Goal: Task Accomplishment & Management: Manage account settings

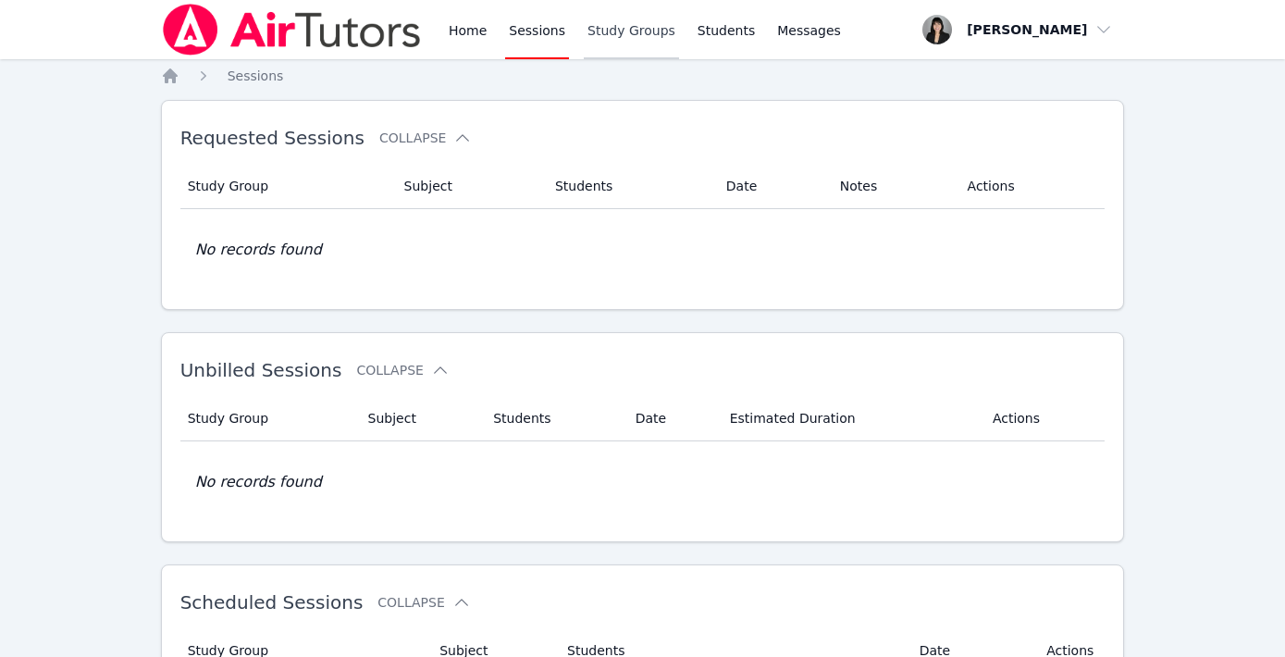
click at [643, 25] on link "Study Groups" at bounding box center [631, 29] width 95 height 59
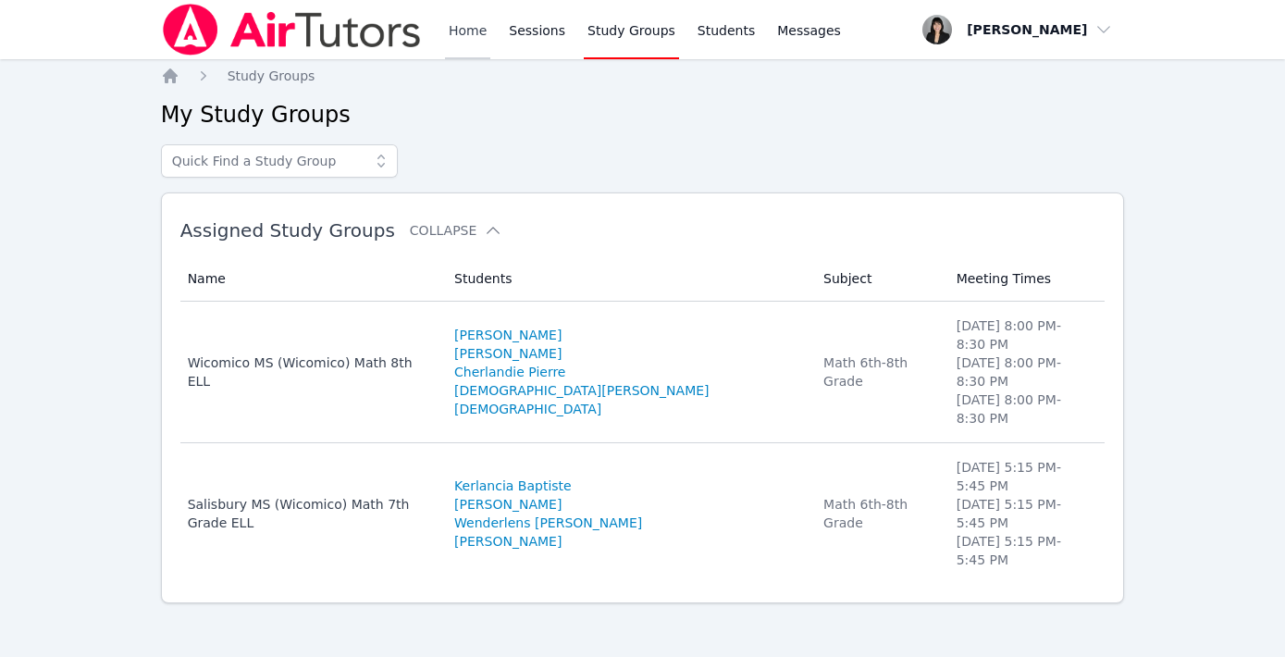
click at [459, 23] on link "Home" at bounding box center [467, 29] width 45 height 59
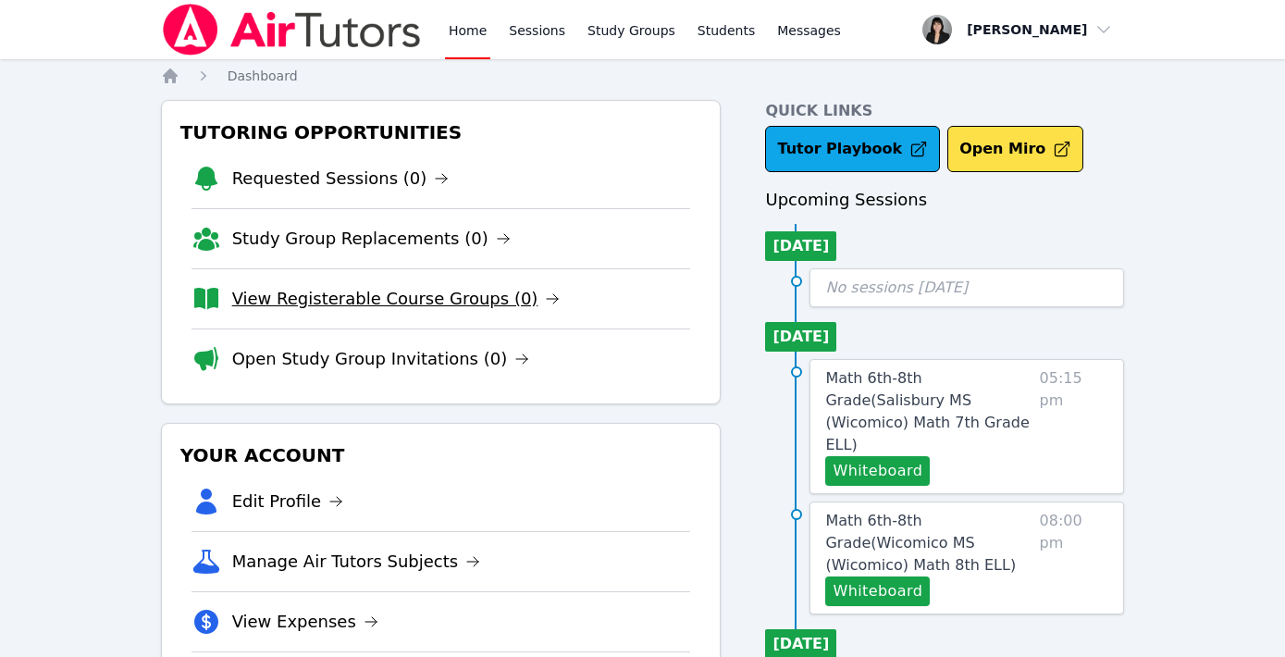
click at [353, 304] on link "View Registerable Course Groups (0)" at bounding box center [396, 299] width 328 height 26
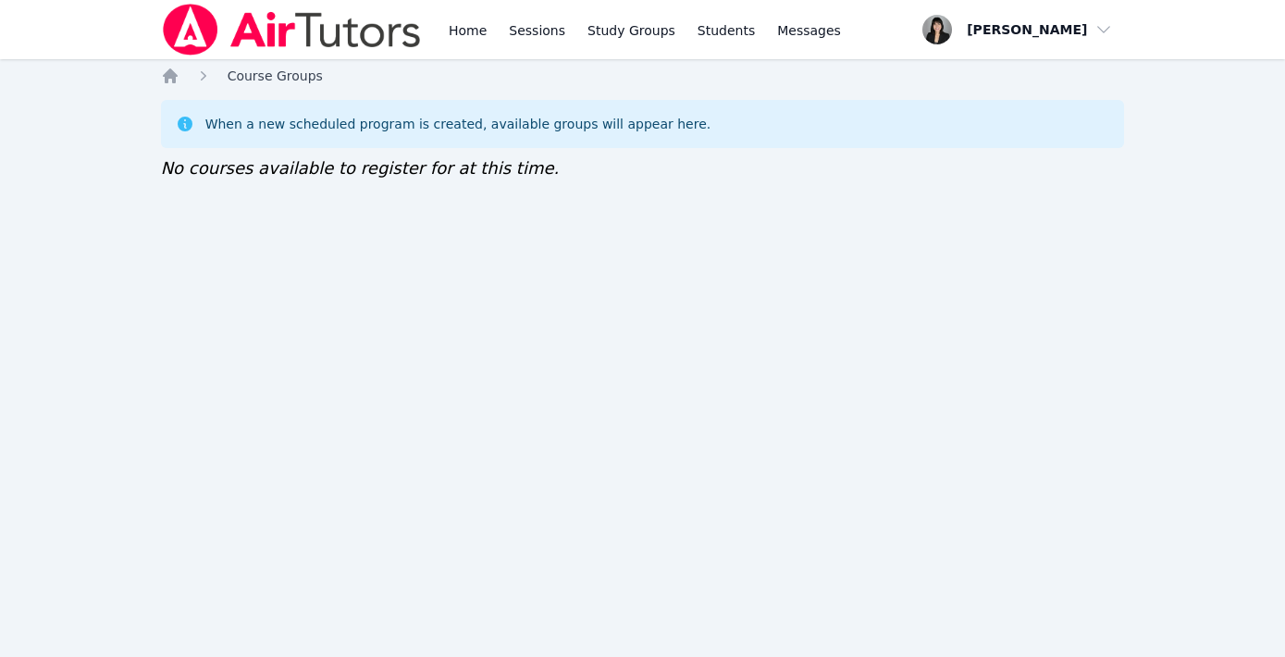
click at [264, 79] on span "Course Groups" at bounding box center [275, 75] width 95 height 15
click at [254, 76] on span "Course Groups" at bounding box center [275, 75] width 95 height 15
click at [537, 28] on link "Sessions" at bounding box center [537, 29] width 64 height 59
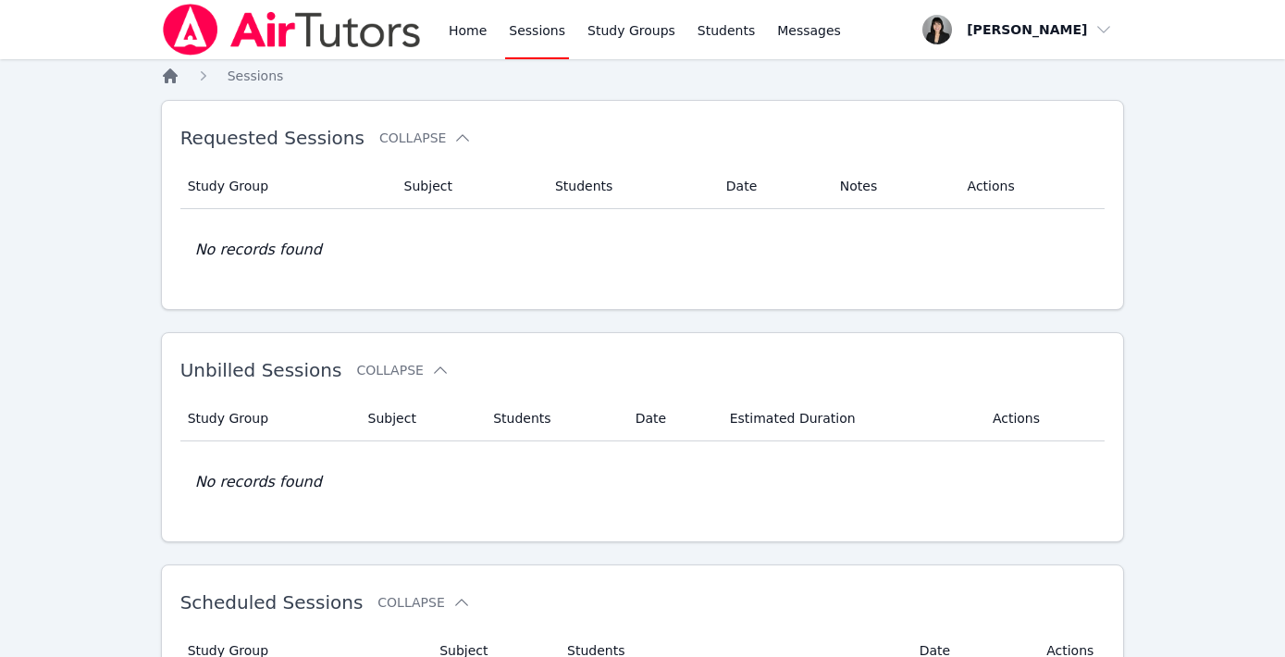
click at [178, 74] on icon "Breadcrumb" at bounding box center [170, 76] width 19 height 19
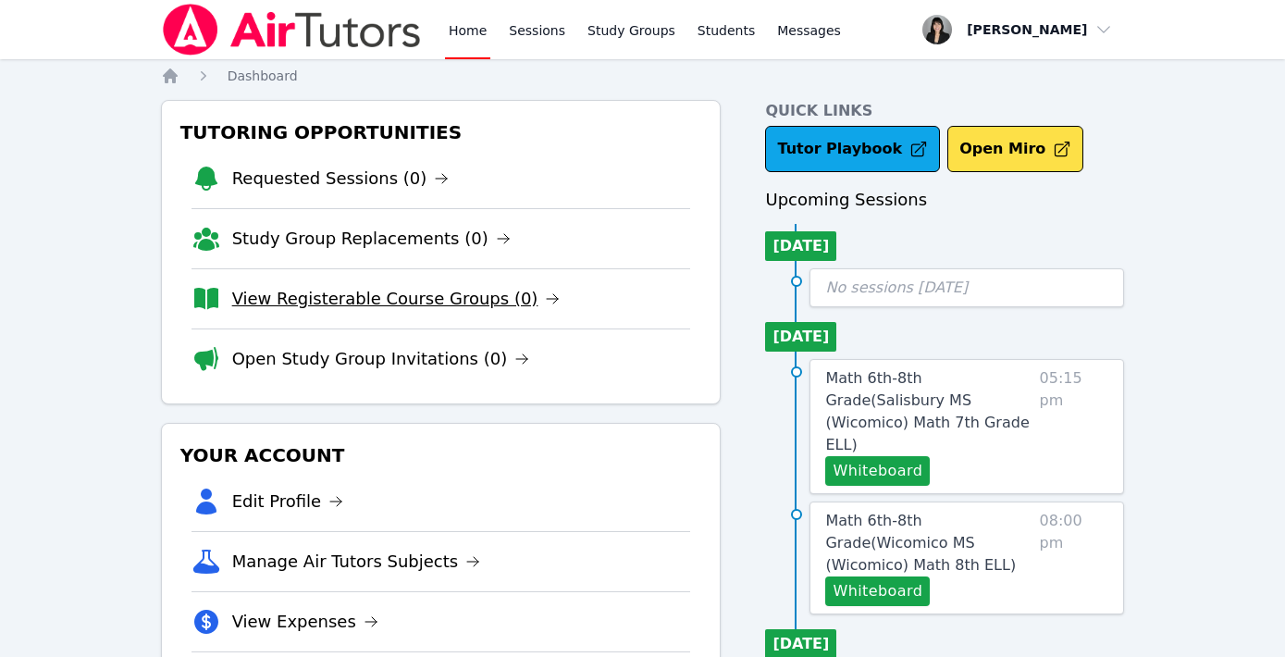
click at [387, 297] on link "View Registerable Course Groups (0)" at bounding box center [396, 299] width 328 height 26
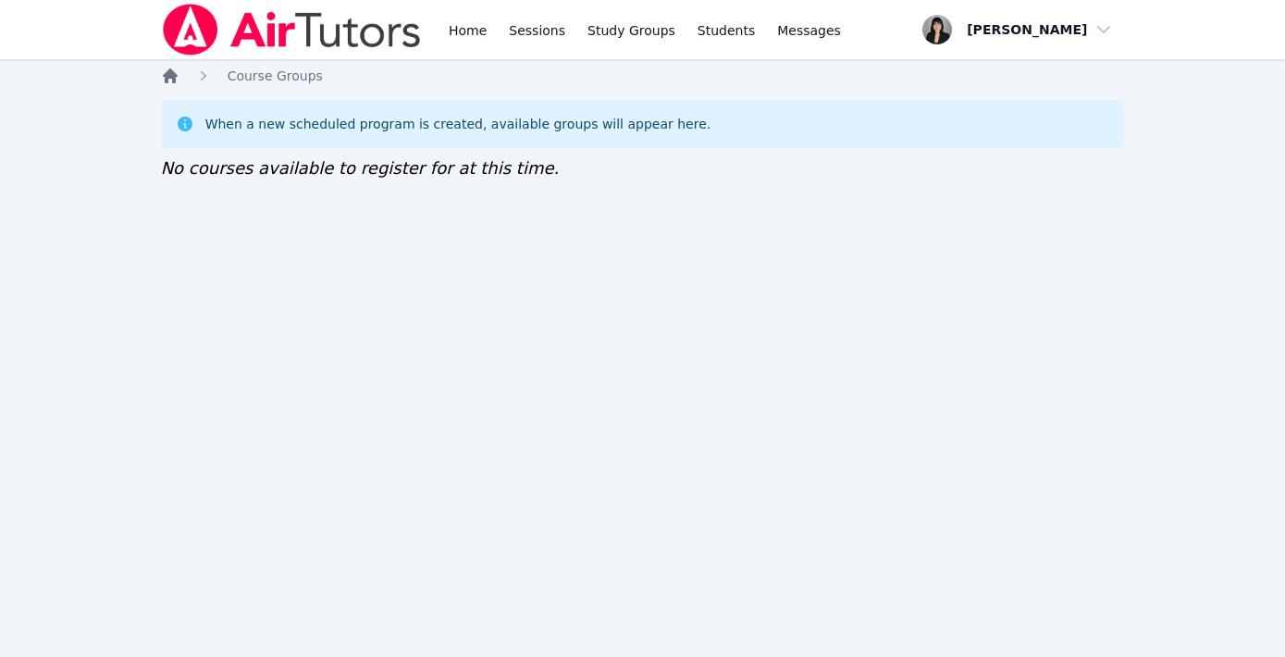
click at [171, 76] on icon "Breadcrumb" at bounding box center [170, 75] width 15 height 15
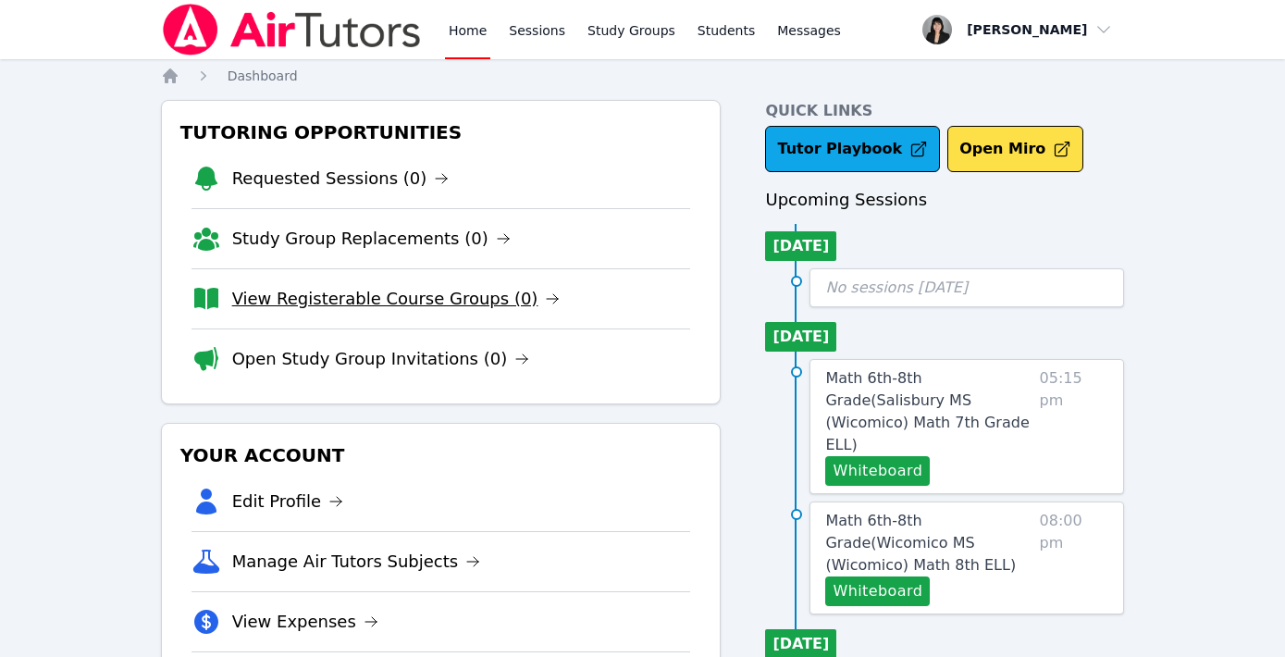
click at [464, 299] on link "View Registerable Course Groups (0)" at bounding box center [396, 299] width 328 height 26
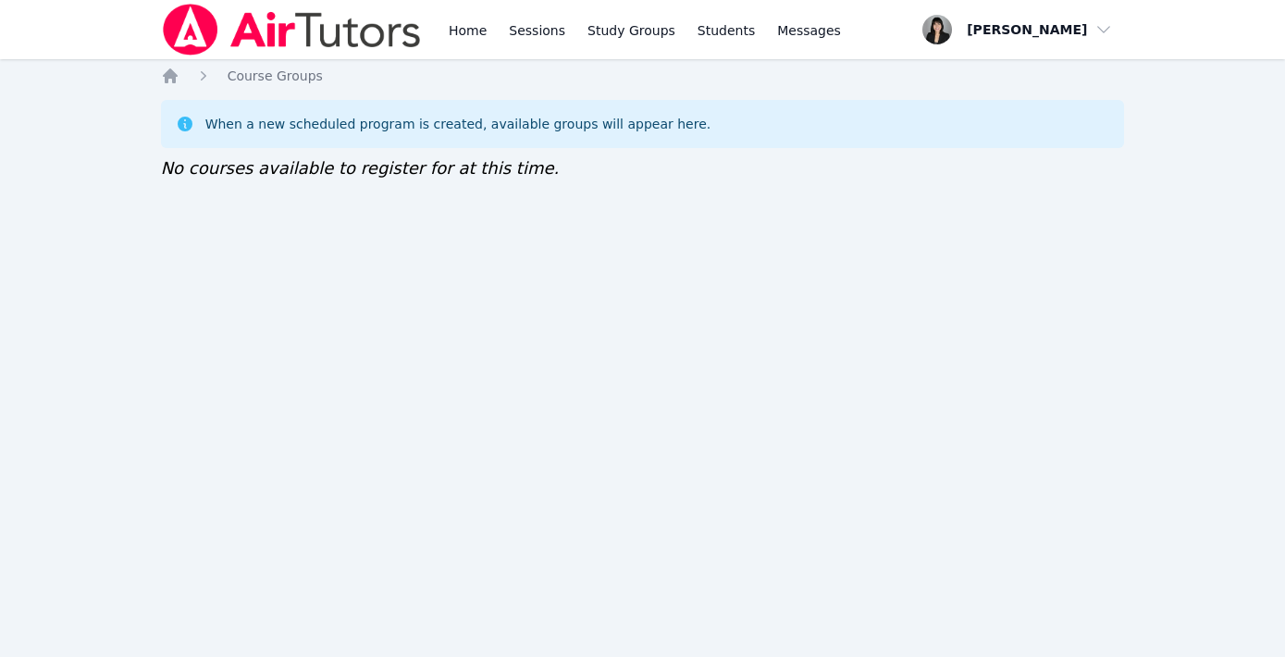
click at [172, 64] on div "Home Sessions Study Groups Students Messages Open user menu [PERSON_NAME] Open …" at bounding box center [642, 328] width 1285 height 657
click at [171, 78] on icon "Breadcrumb" at bounding box center [170, 75] width 15 height 15
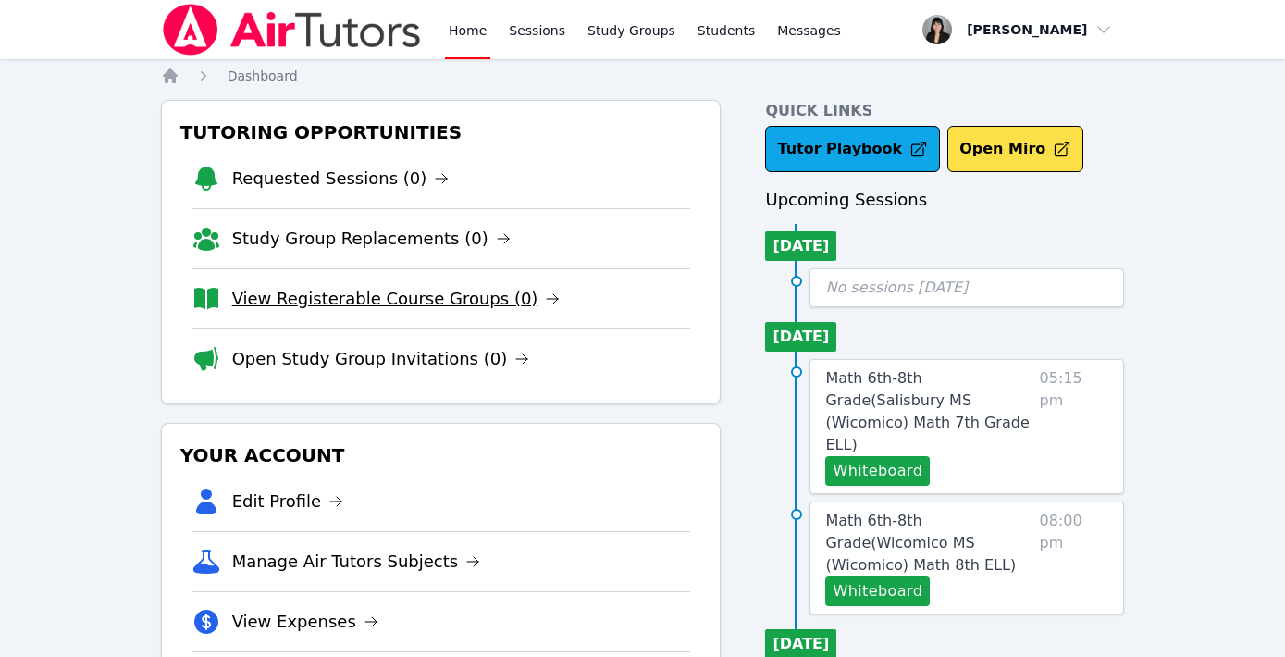
click at [401, 303] on link "View Registerable Course Groups (0)" at bounding box center [396, 299] width 328 height 26
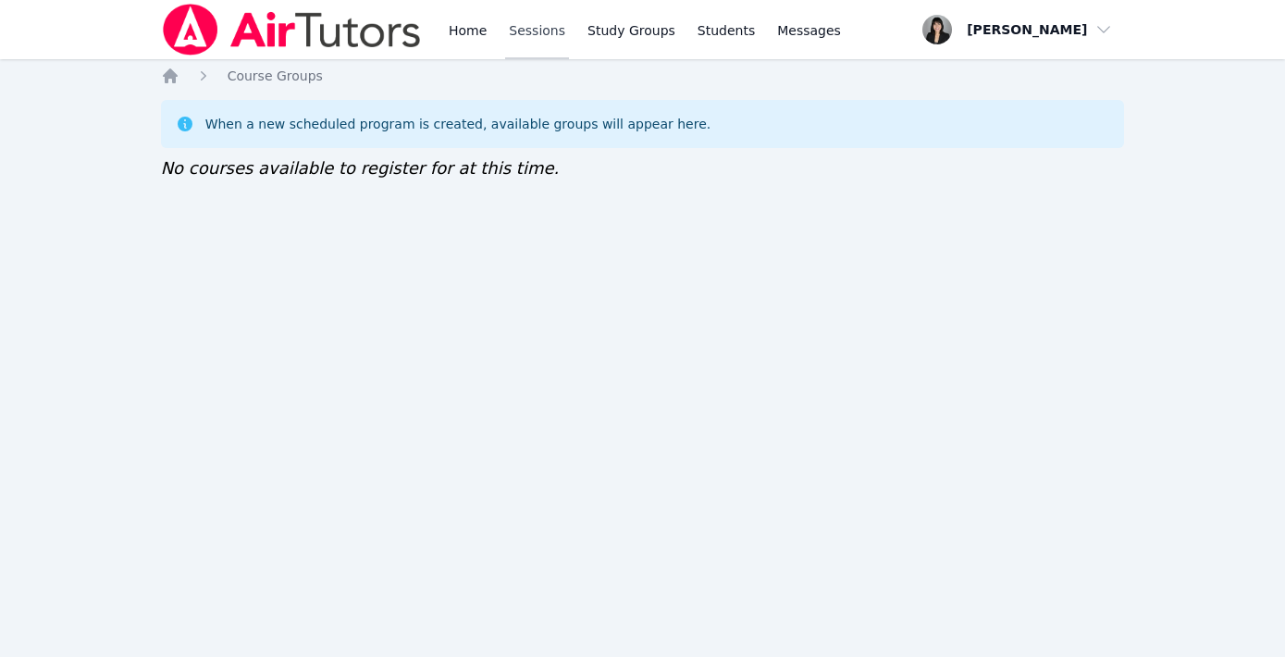
click at [542, 35] on link "Sessions" at bounding box center [537, 29] width 64 height 59
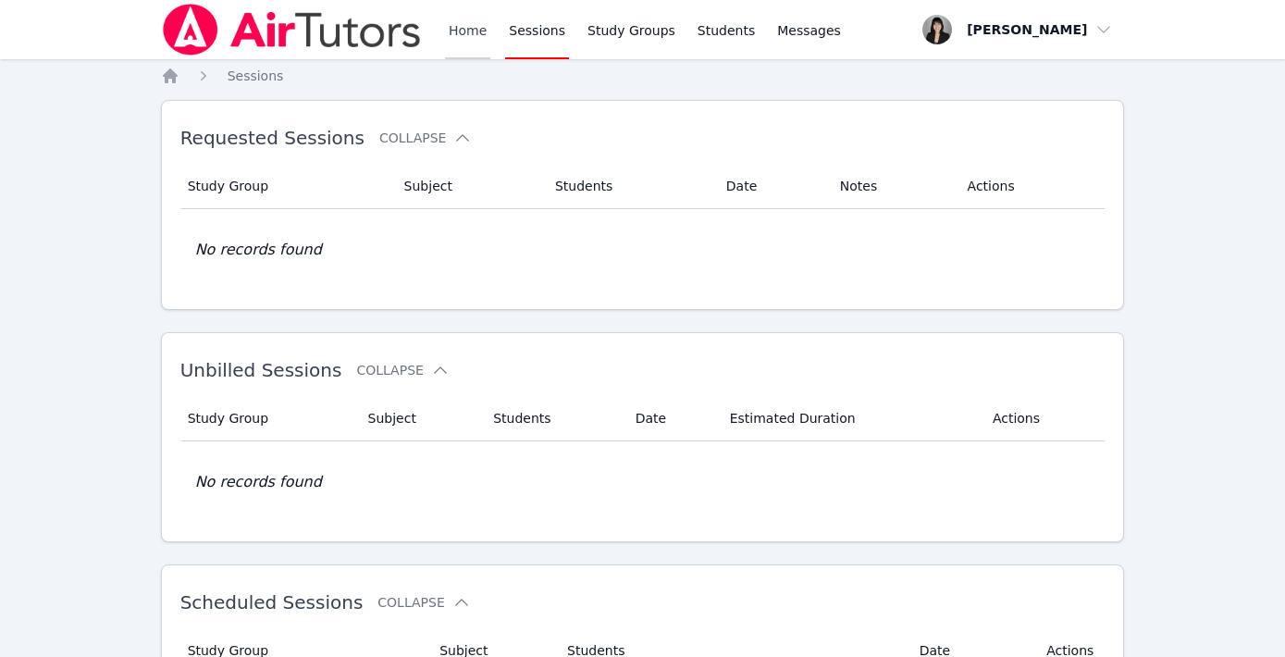
click at [471, 36] on link "Home" at bounding box center [467, 29] width 45 height 59
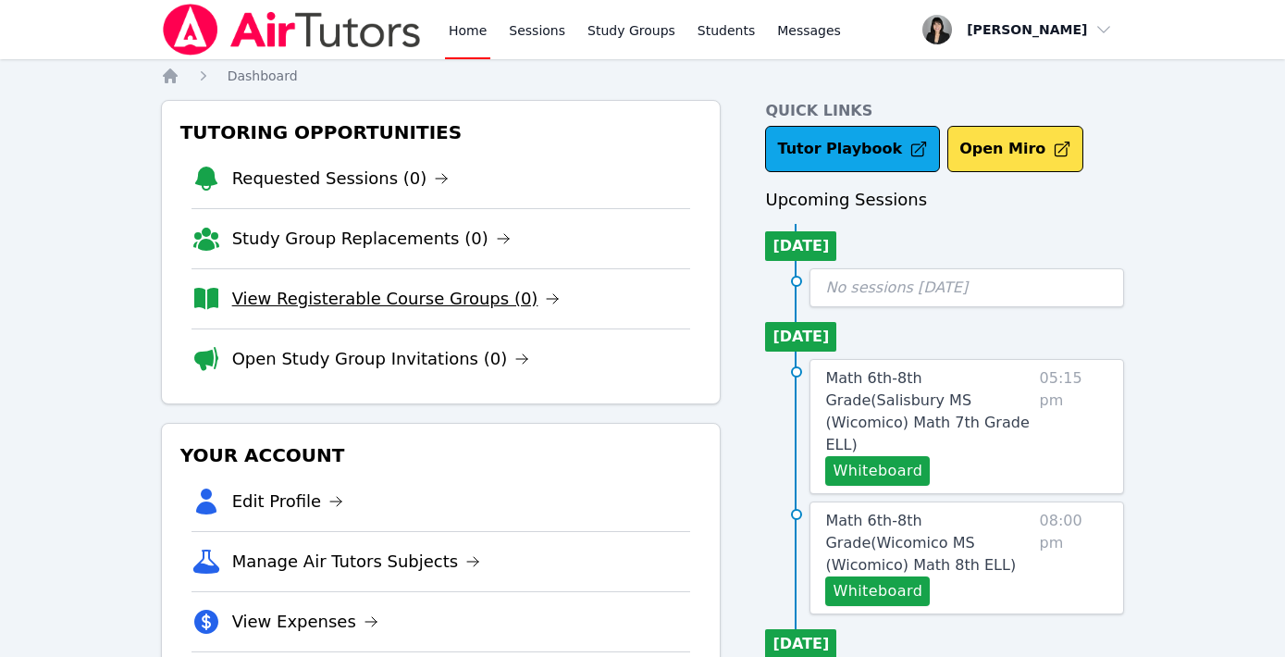
click at [401, 309] on link "View Registerable Course Groups (0)" at bounding box center [396, 299] width 328 height 26
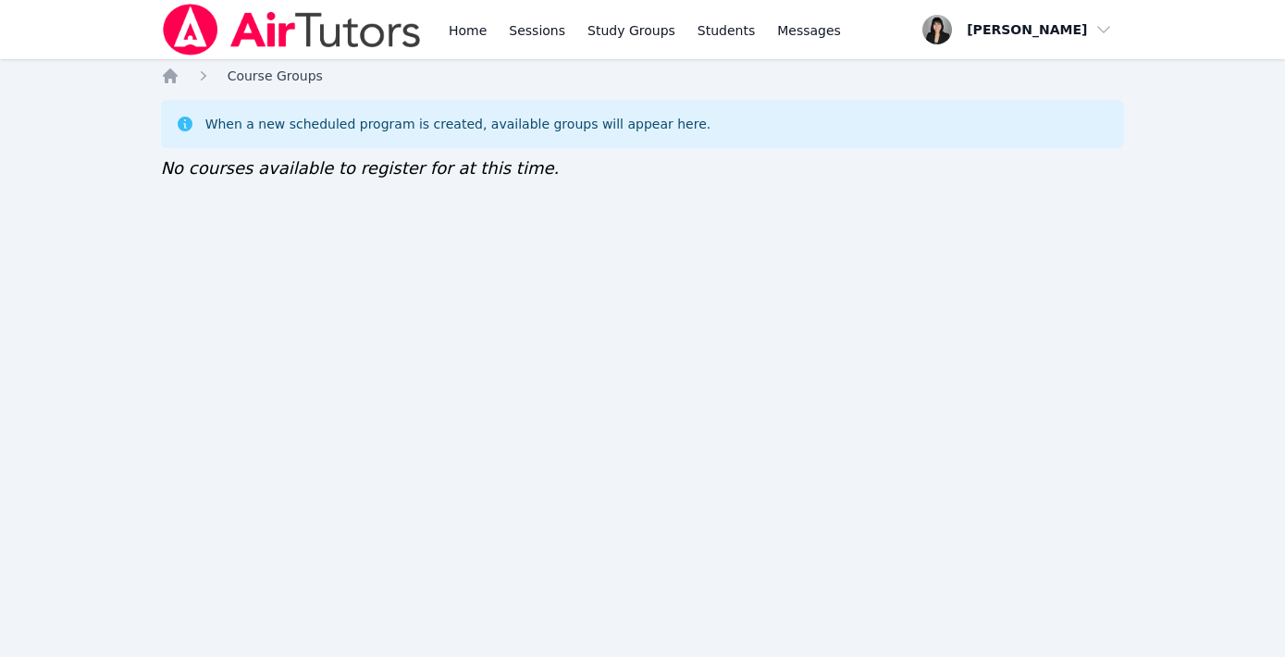
click at [271, 78] on span "Course Groups" at bounding box center [275, 75] width 95 height 15
click at [164, 75] on icon "Breadcrumb" at bounding box center [170, 75] width 15 height 15
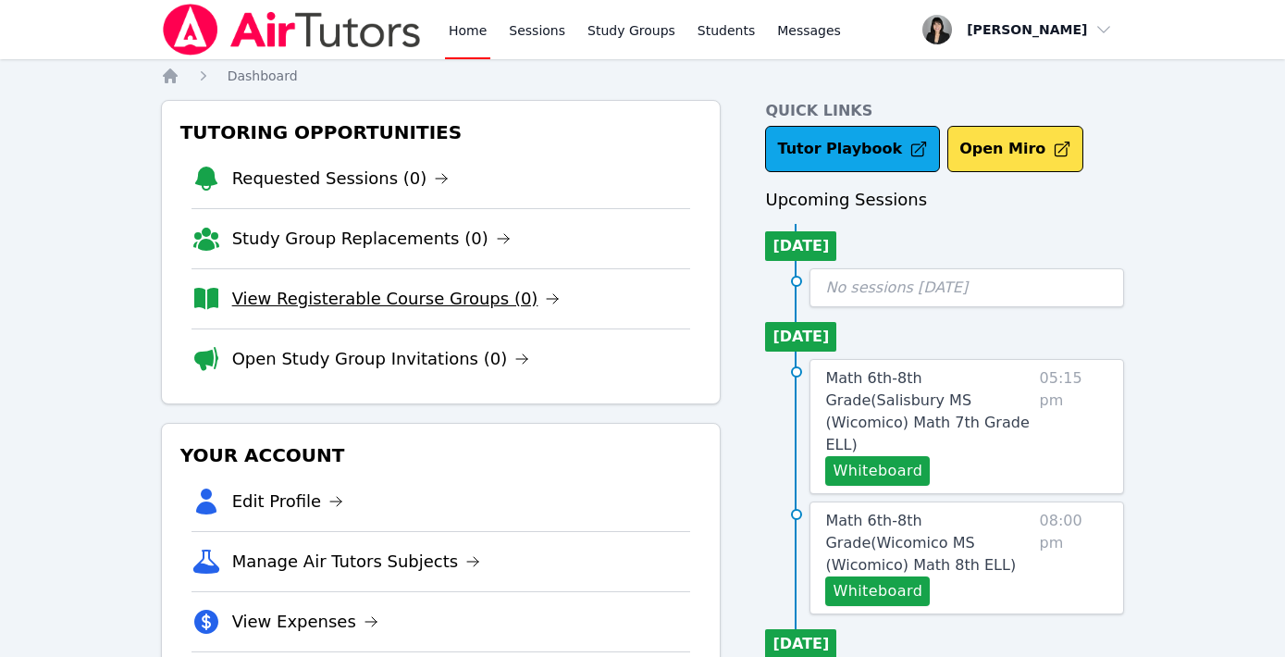
click at [429, 306] on link "View Registerable Course Groups (0)" at bounding box center [396, 299] width 328 height 26
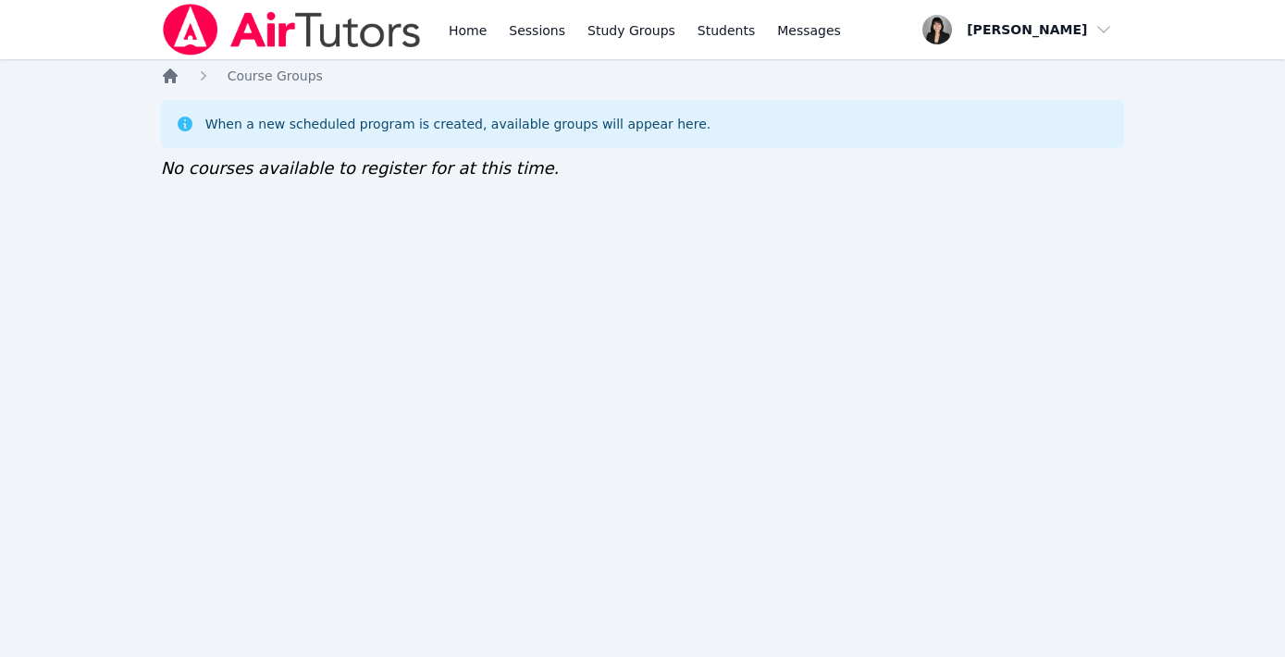
click at [174, 75] on icon "Breadcrumb" at bounding box center [170, 75] width 15 height 15
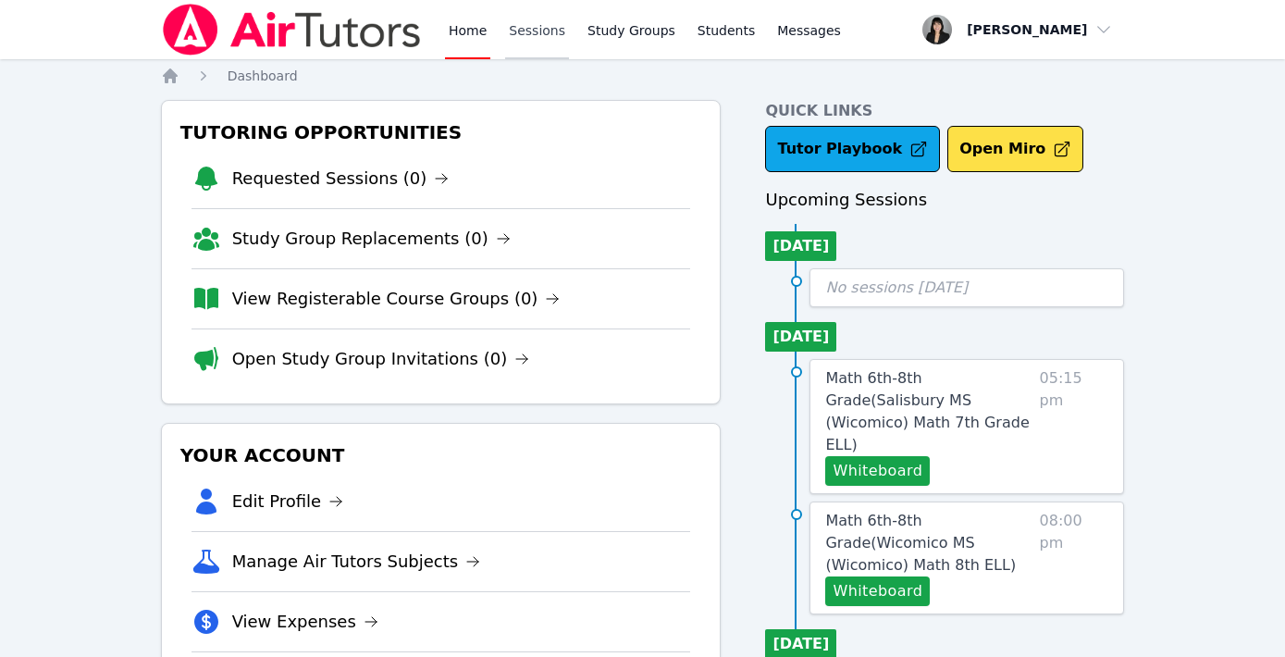
click at [551, 36] on link "Sessions" at bounding box center [537, 29] width 64 height 59
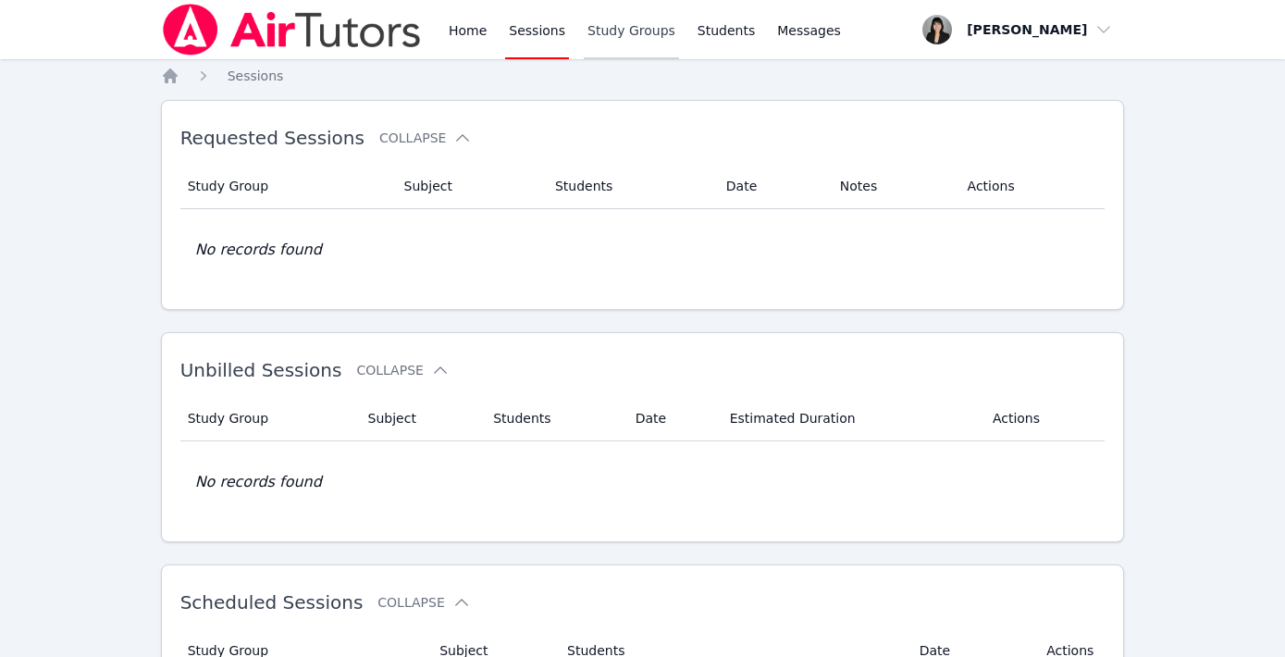
click at [616, 18] on link "Study Groups" at bounding box center [631, 29] width 95 height 59
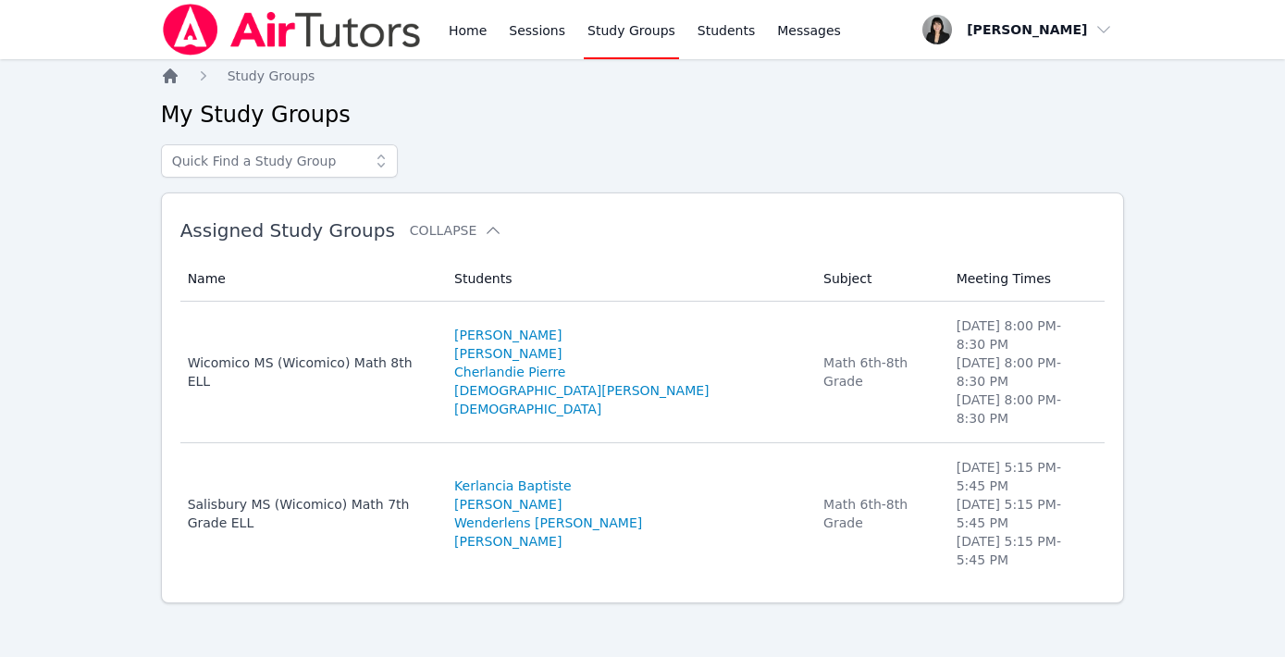
click at [176, 79] on icon "Breadcrumb" at bounding box center [170, 76] width 19 height 19
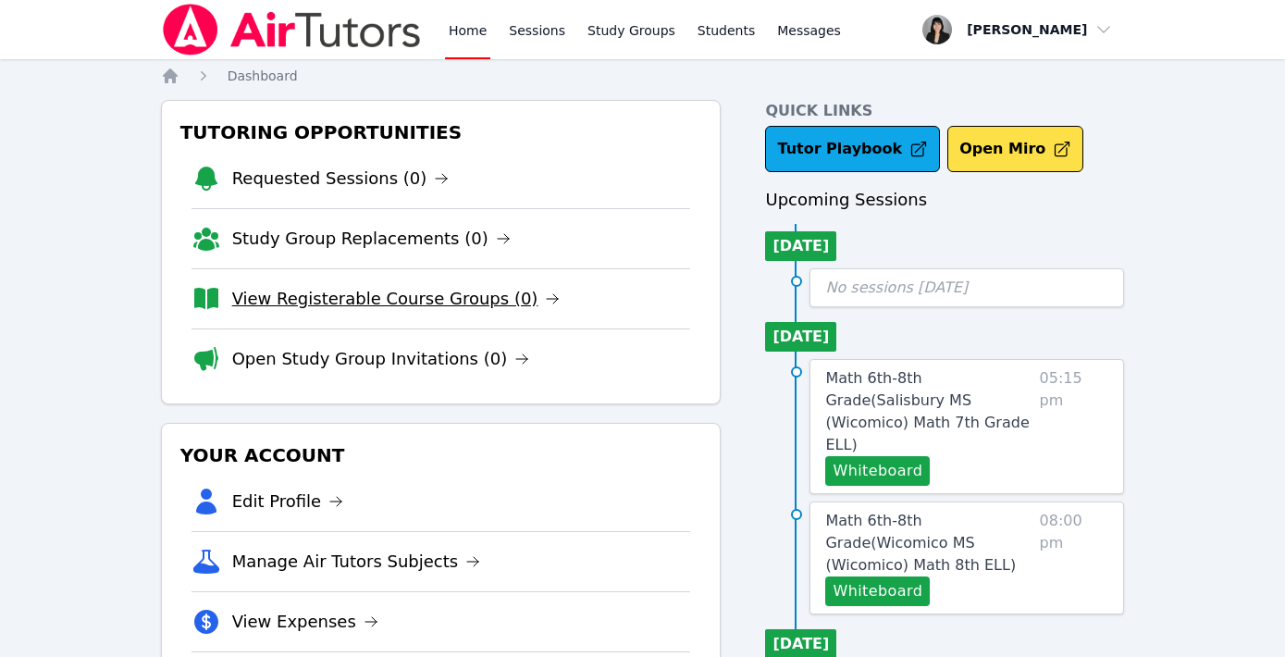
click at [296, 293] on link "View Registerable Course Groups (0)" at bounding box center [396, 299] width 328 height 26
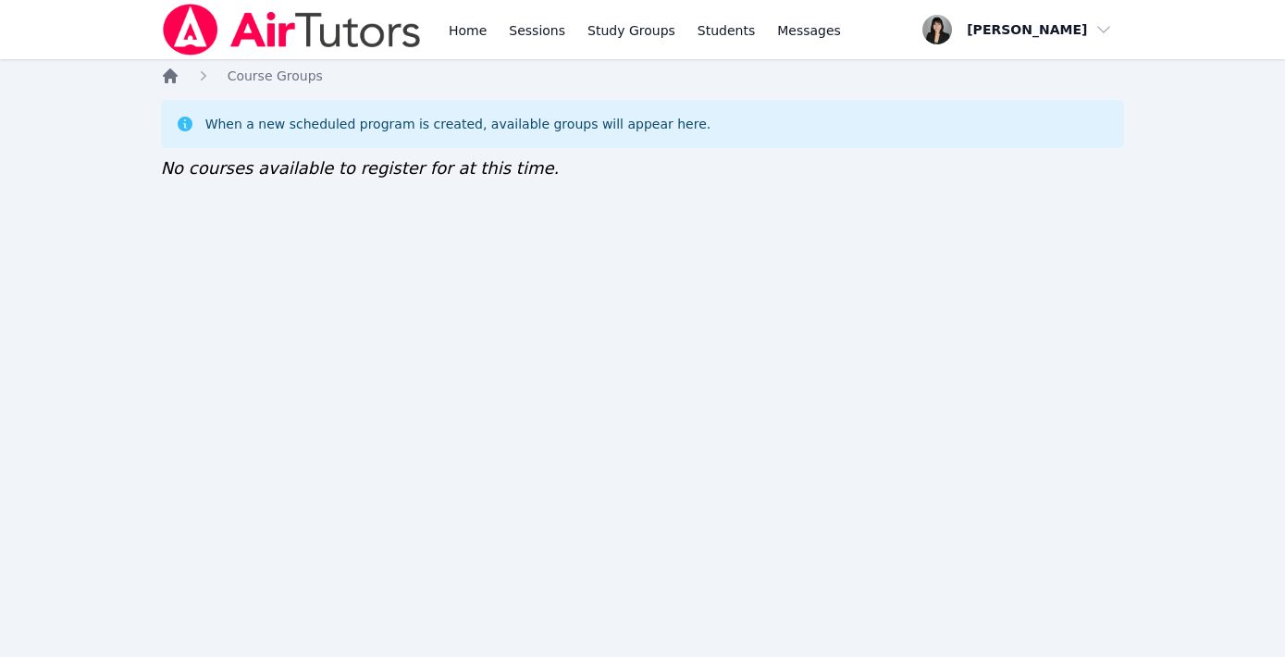
click at [170, 81] on icon "Breadcrumb" at bounding box center [170, 76] width 19 height 19
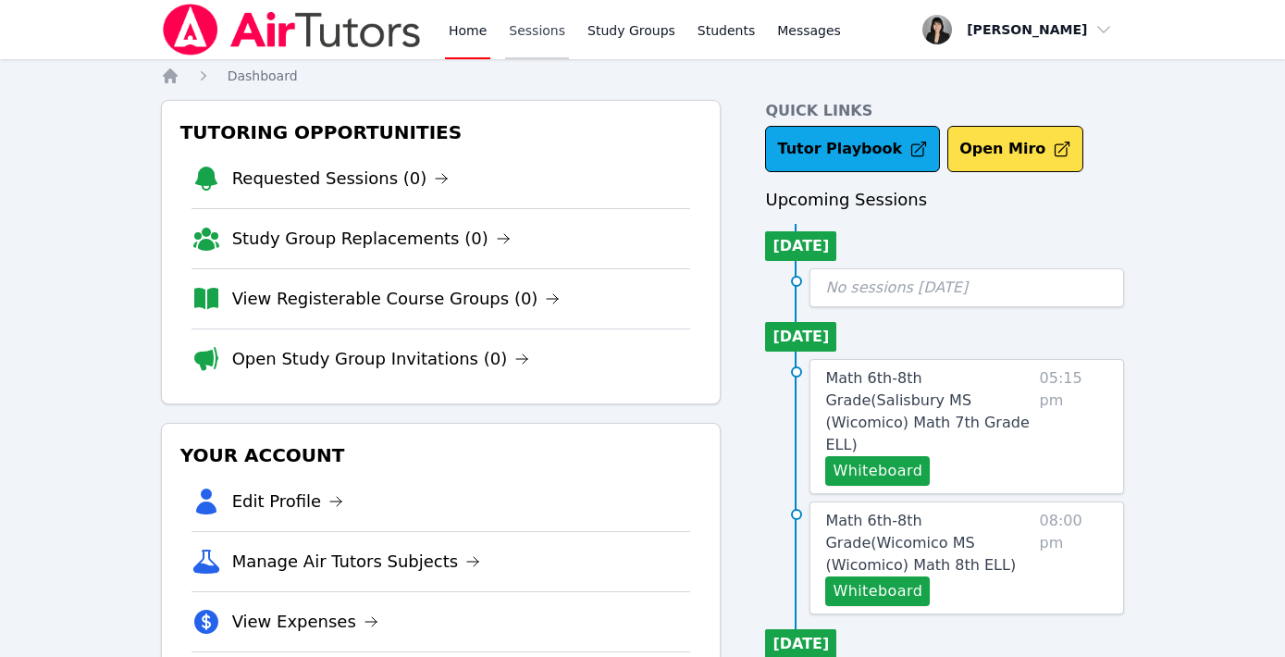
click at [541, 32] on link "Sessions" at bounding box center [537, 29] width 64 height 59
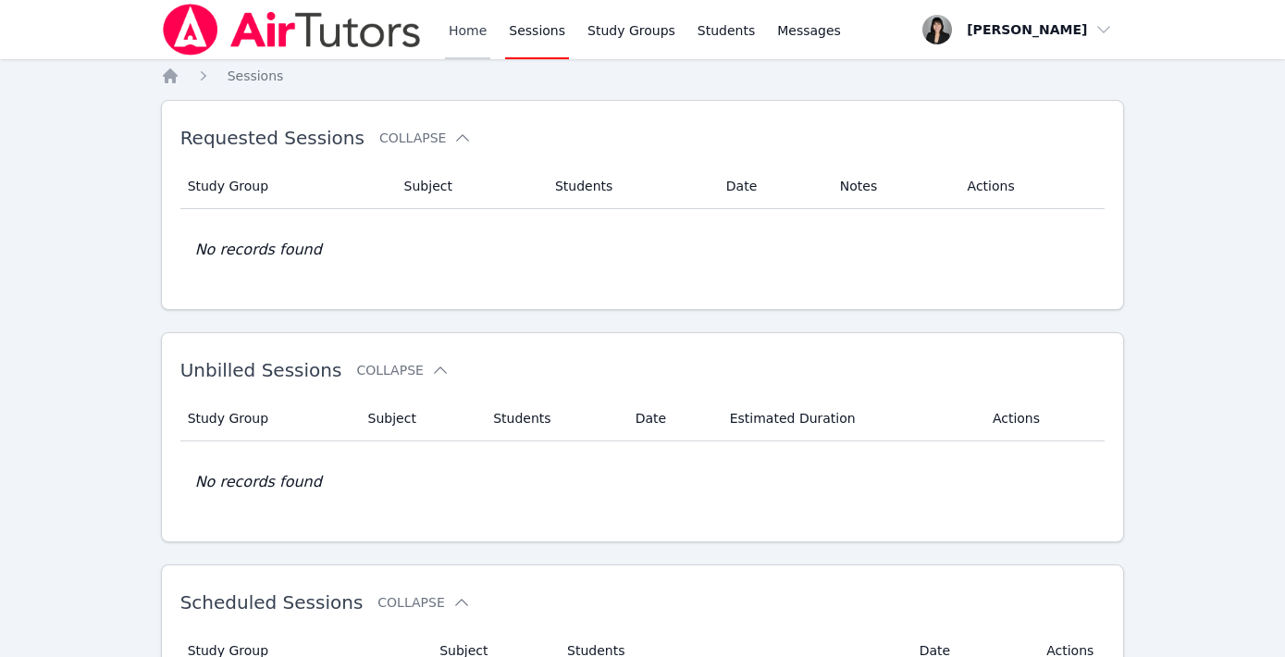
click at [461, 20] on link "Home" at bounding box center [467, 29] width 45 height 59
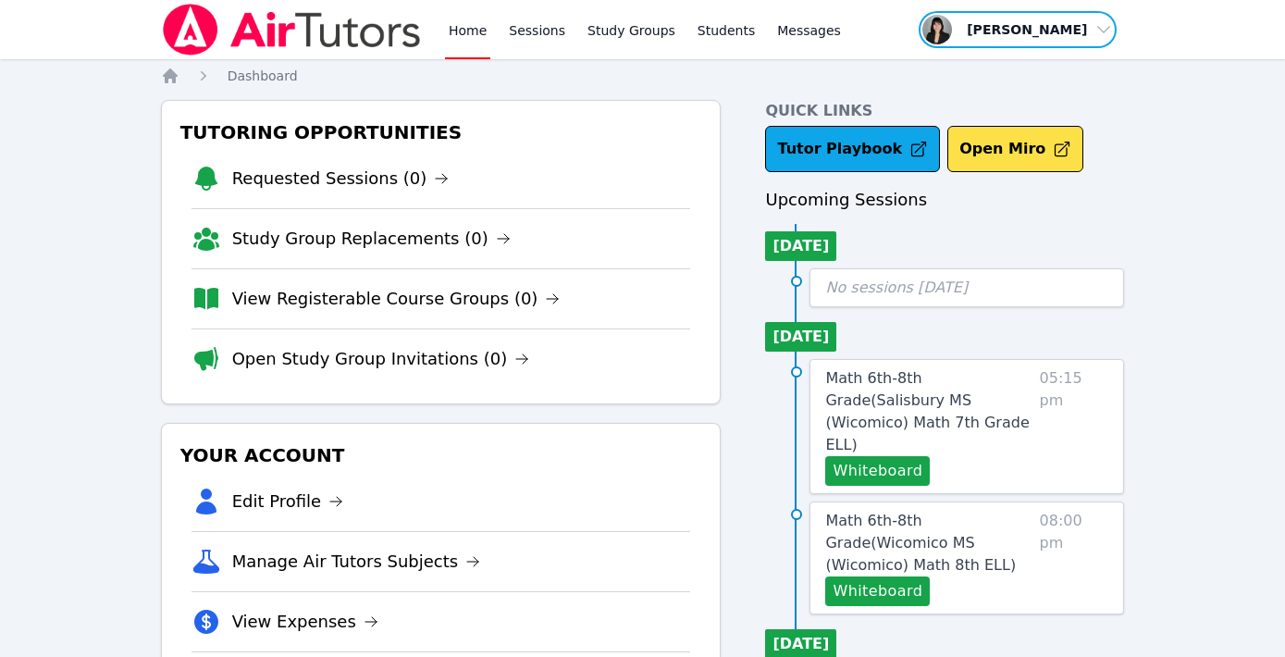
click at [1034, 30] on span "button" at bounding box center [1018, 29] width 202 height 41
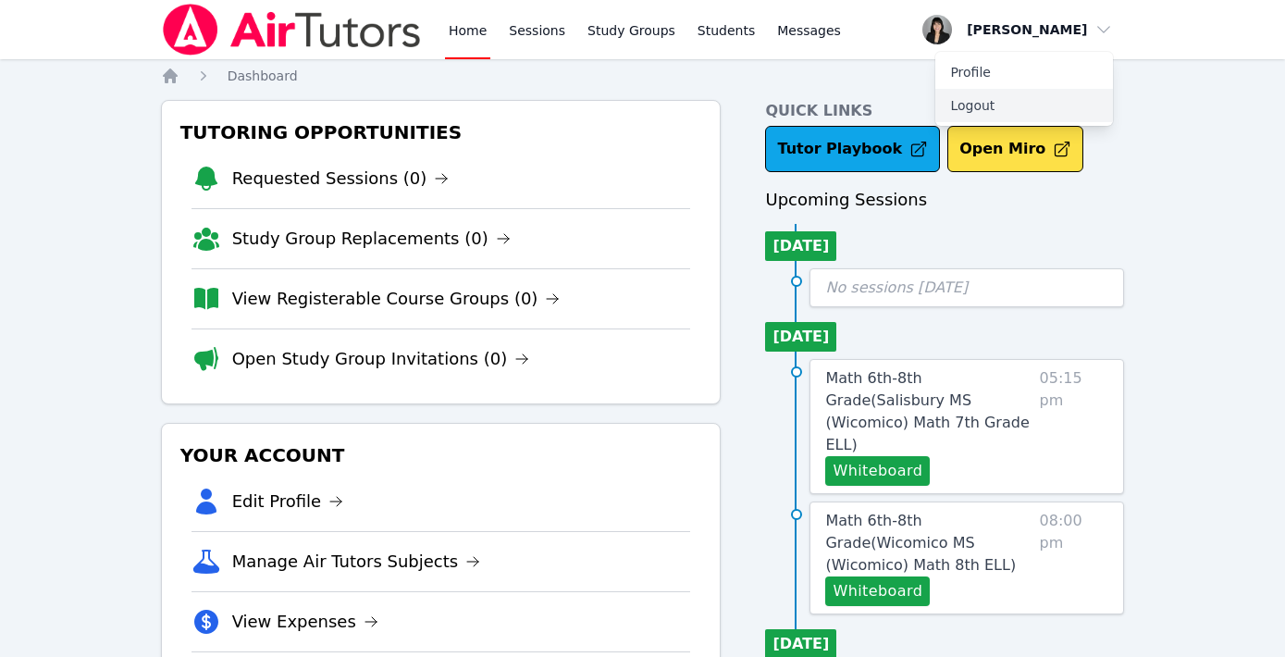
click at [979, 105] on button "Logout" at bounding box center [1024, 105] width 178 height 33
